Goal: Check status: Check status

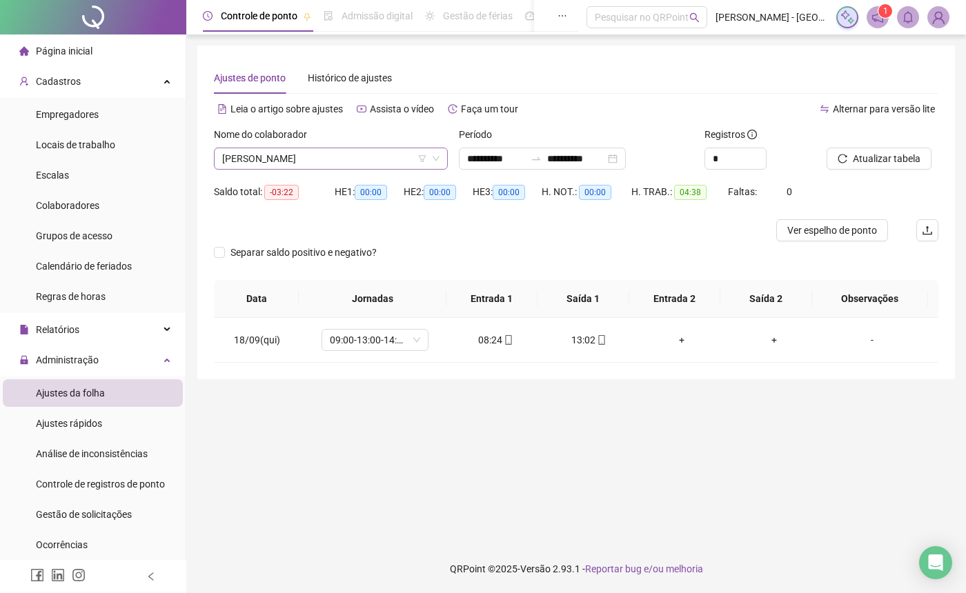
click at [432, 159] on icon "down" at bounding box center [436, 159] width 8 height 8
click at [436, 159] on icon "down" at bounding box center [436, 159] width 8 height 8
click at [322, 157] on span "[PERSON_NAME]" at bounding box center [330, 158] width 217 height 21
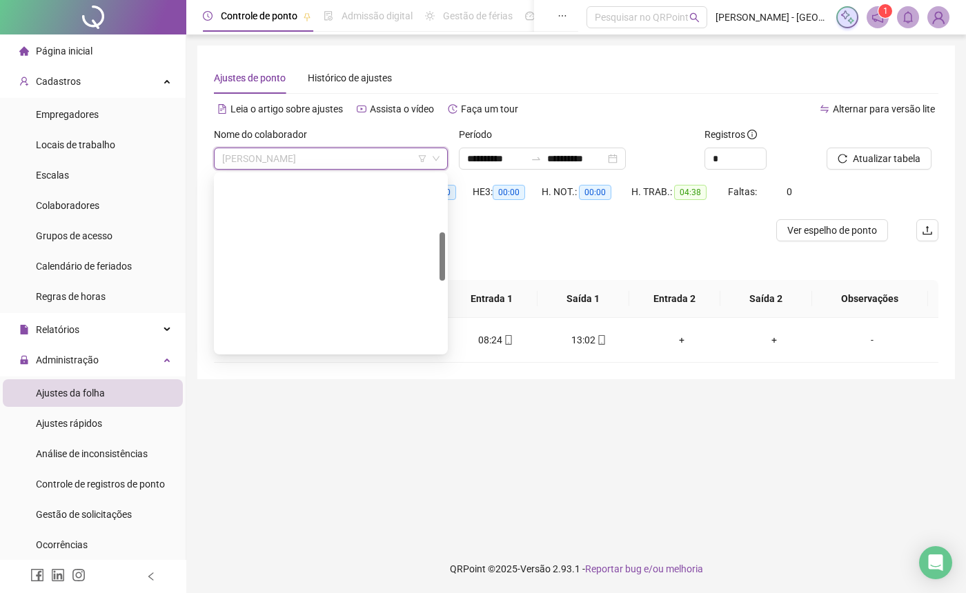
click at [255, 444] on div "[PERSON_NAME] PERDIGÃO" at bounding box center [331, 451] width 212 height 15
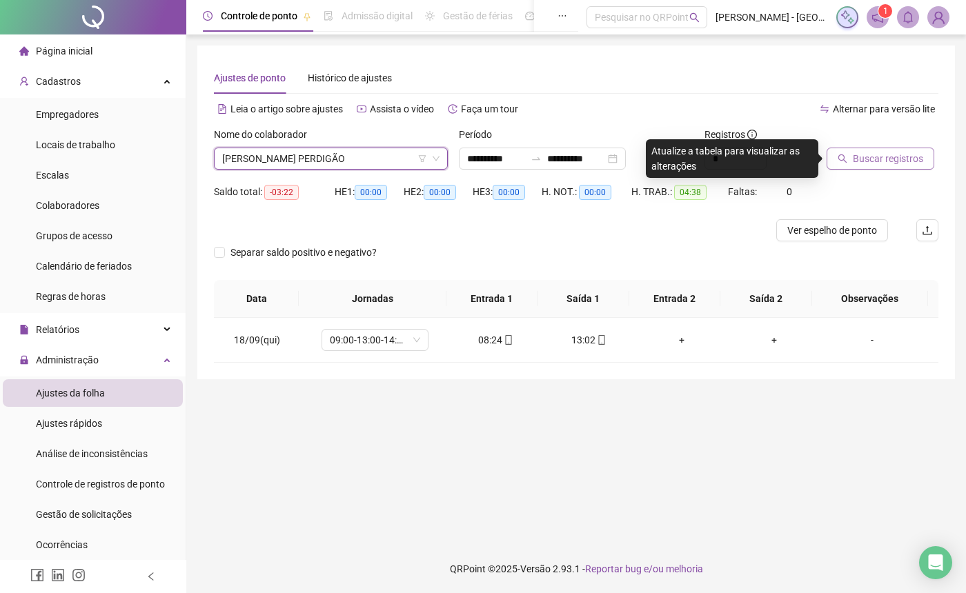
click at [885, 161] on span "Buscar registros" at bounding box center [888, 158] width 70 height 15
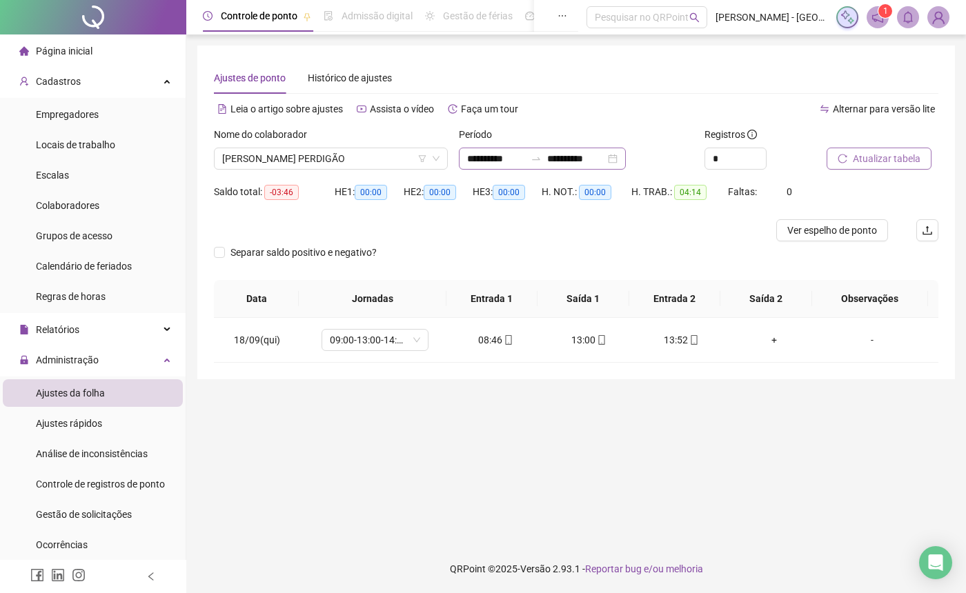
click at [626, 164] on div "**********" at bounding box center [542, 159] width 167 height 22
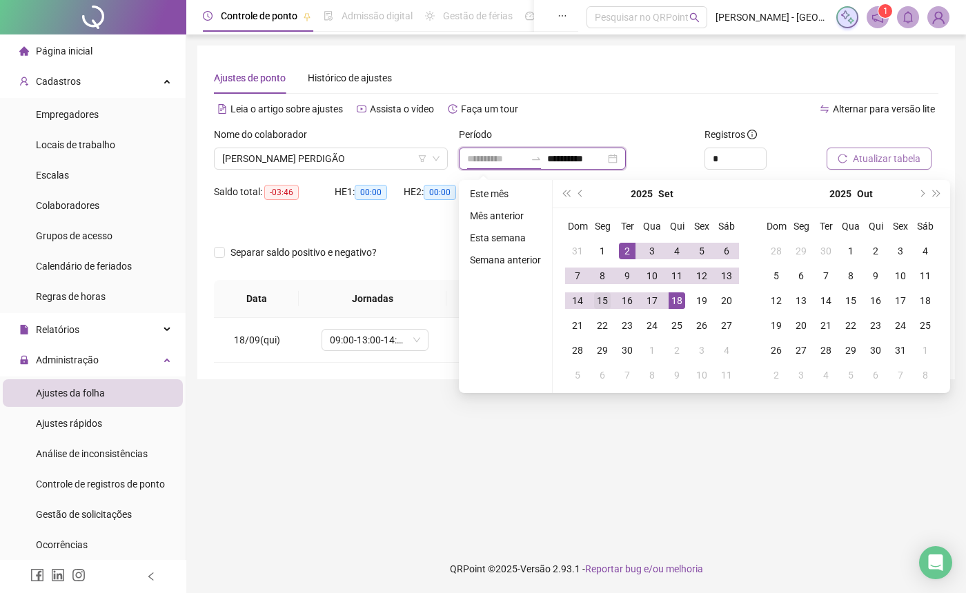
type input "**********"
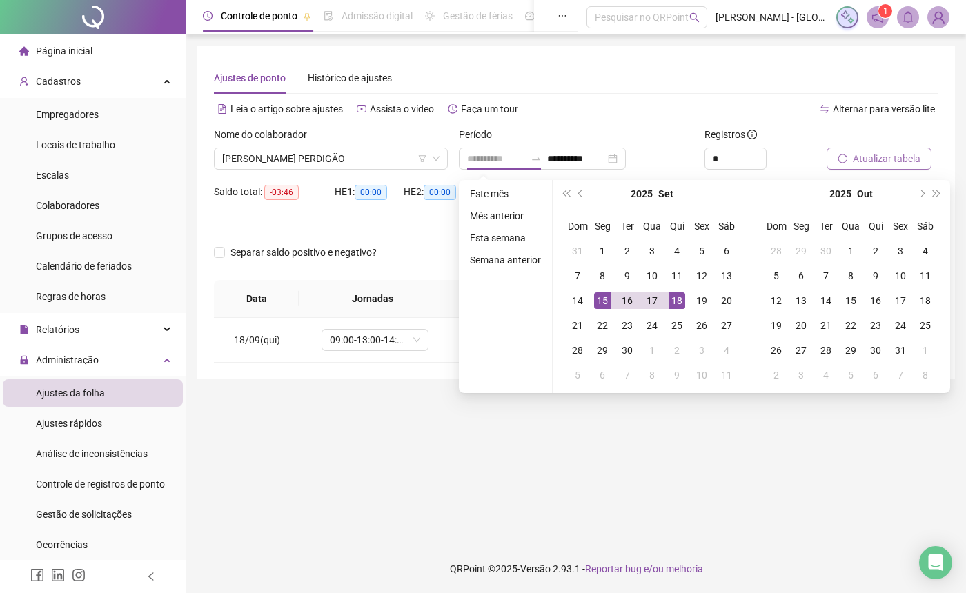
click at [599, 302] on div "15" at bounding box center [602, 301] width 17 height 17
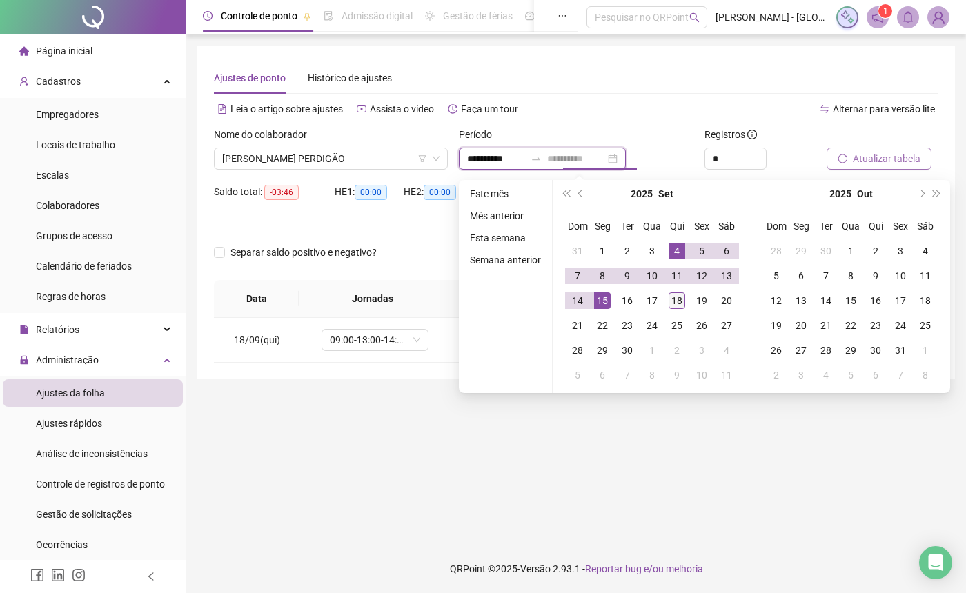
type input "**********"
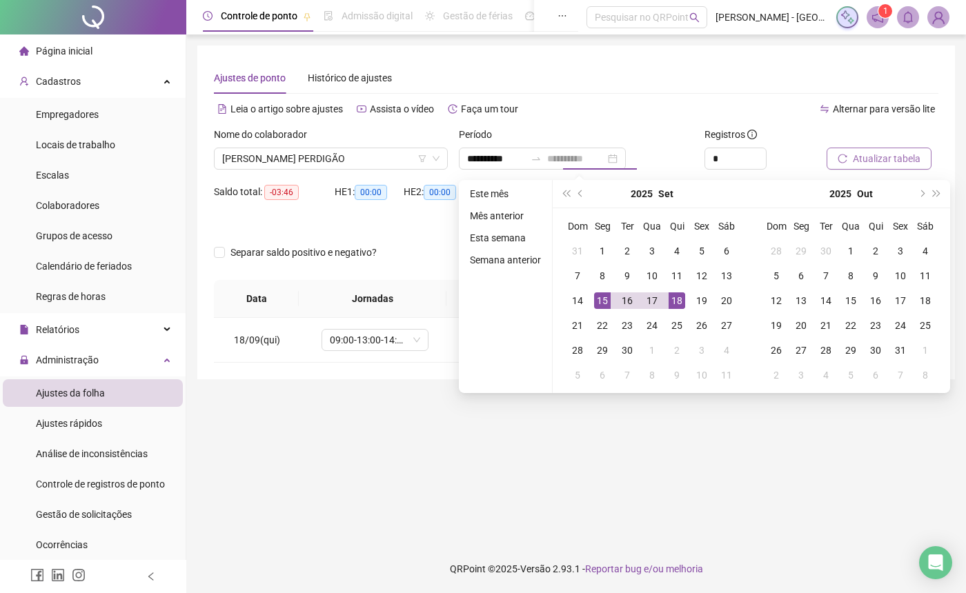
click at [674, 299] on div "18" at bounding box center [677, 301] width 17 height 17
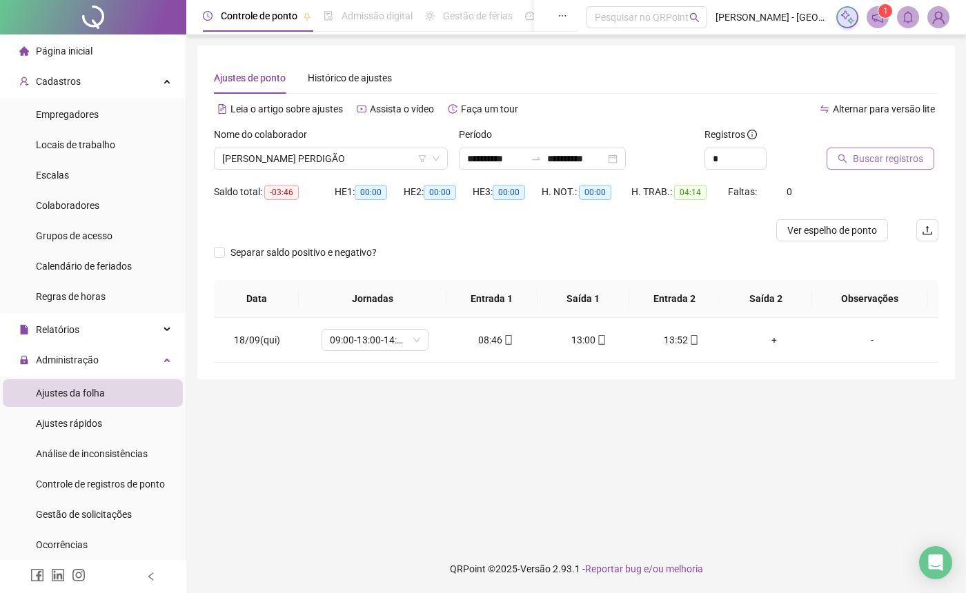
click at [882, 157] on span "Buscar registros" at bounding box center [888, 158] width 70 height 15
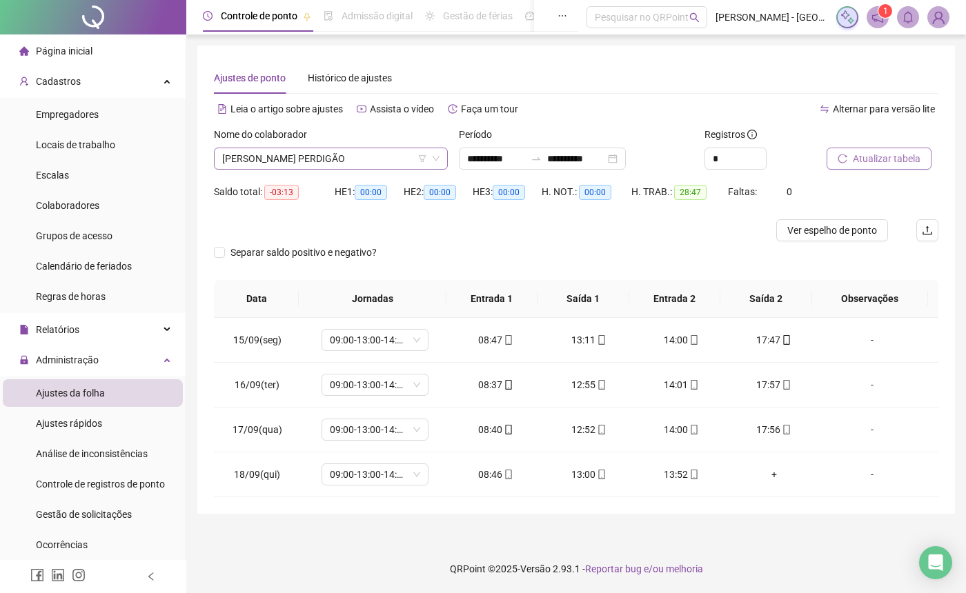
click at [375, 152] on span "[PERSON_NAME] PERDIGÃO" at bounding box center [330, 158] width 217 height 21
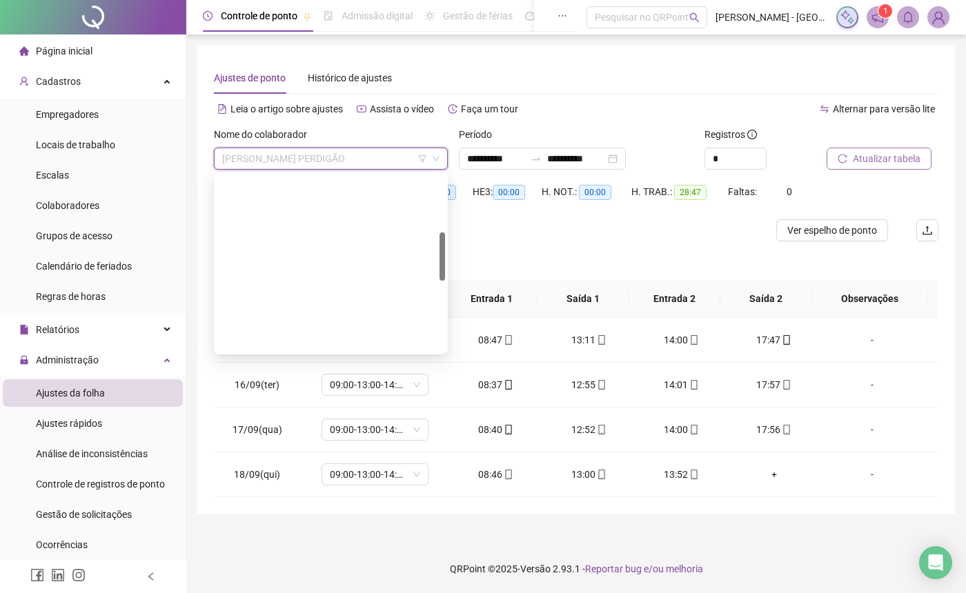
click at [318, 422] on div "[PERSON_NAME]" at bounding box center [331, 429] width 212 height 15
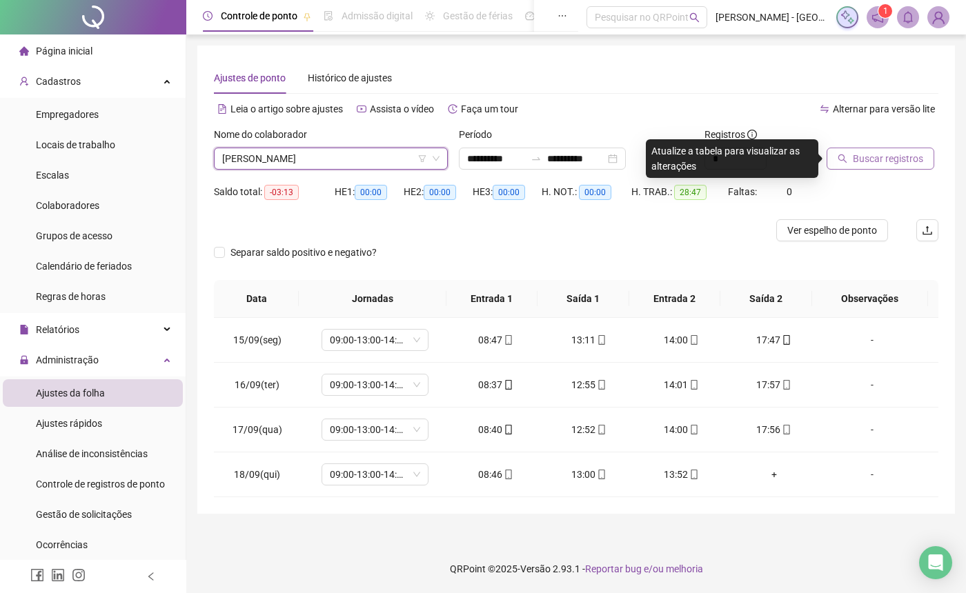
click at [903, 161] on span "Buscar registros" at bounding box center [888, 158] width 70 height 15
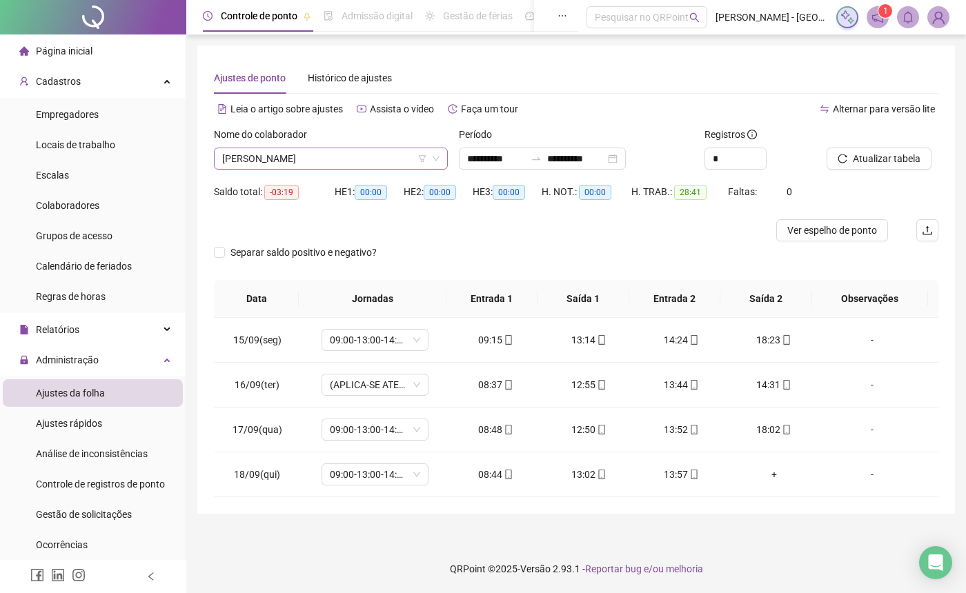
click at [435, 159] on icon "down" at bounding box center [436, 159] width 8 height 8
click at [371, 155] on span "[PERSON_NAME]" at bounding box center [330, 158] width 217 height 21
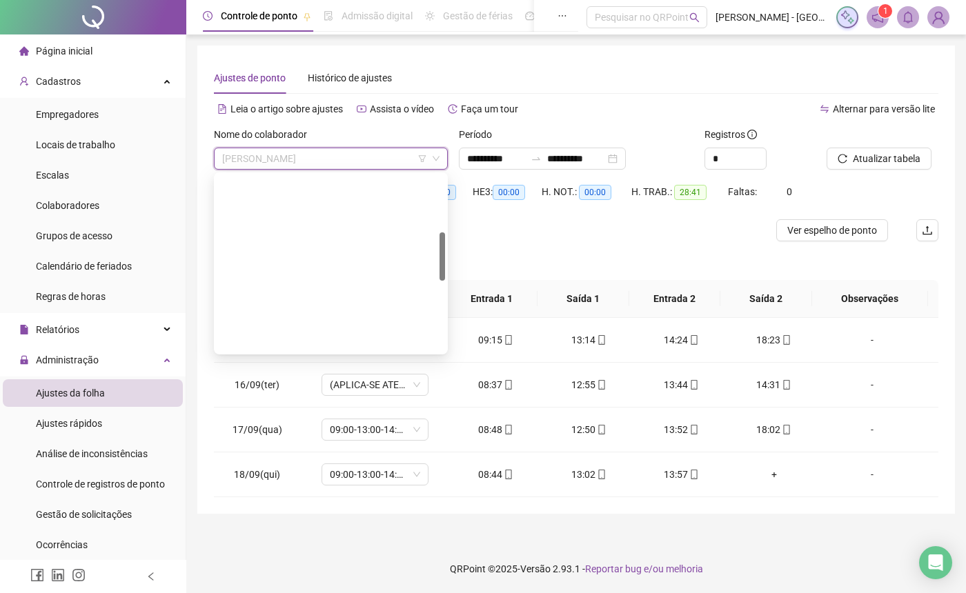
click at [279, 444] on div "[PERSON_NAME] PERDIGÃO" at bounding box center [331, 451] width 212 height 15
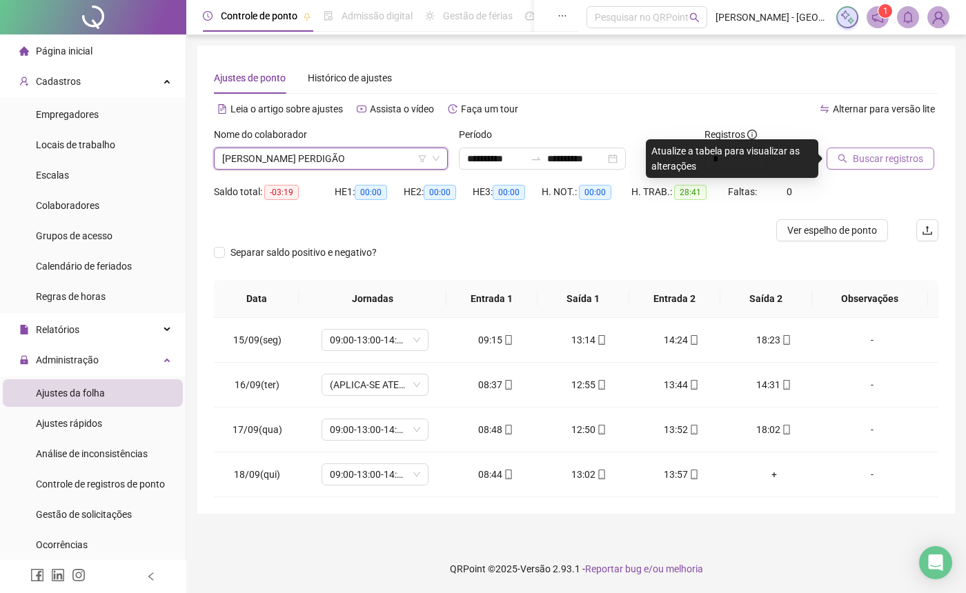
click at [898, 157] on span "Buscar registros" at bounding box center [888, 158] width 70 height 15
